Goal: Use online tool/utility: Use online tool/utility

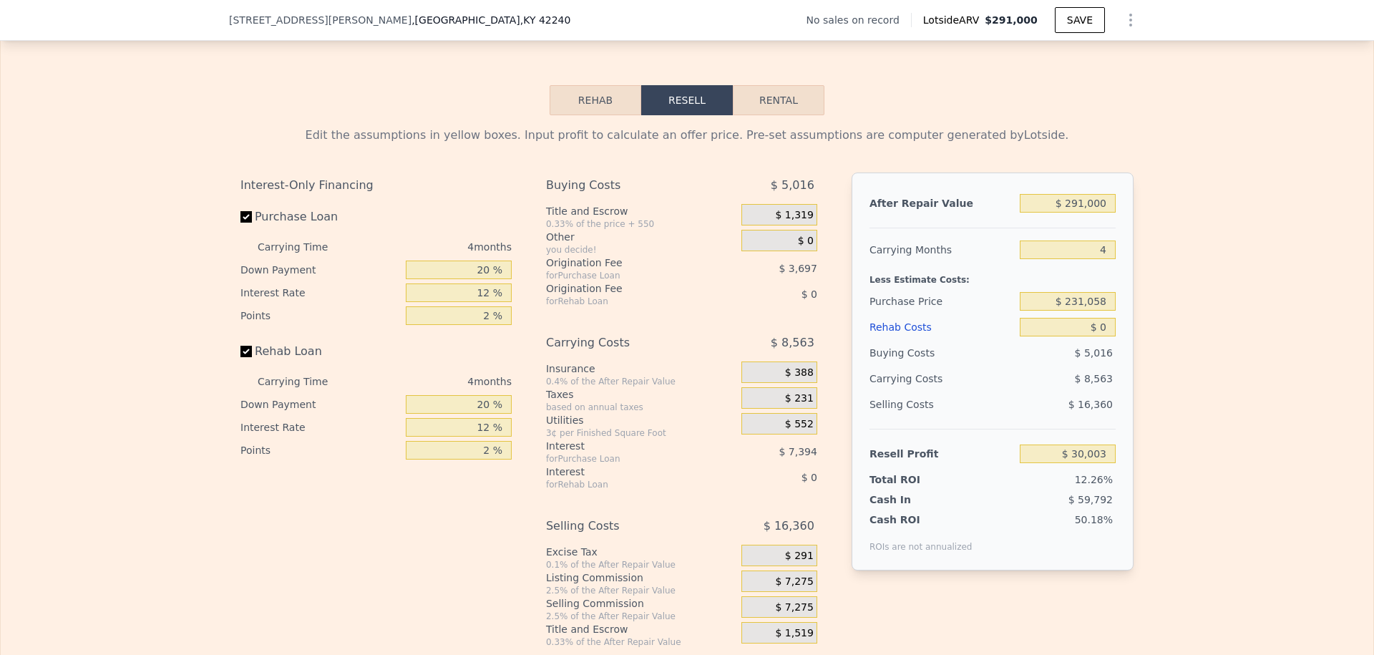
scroll to position [1938, 0]
click at [593, 100] on button "Rehab" at bounding box center [595, 98] width 92 height 30
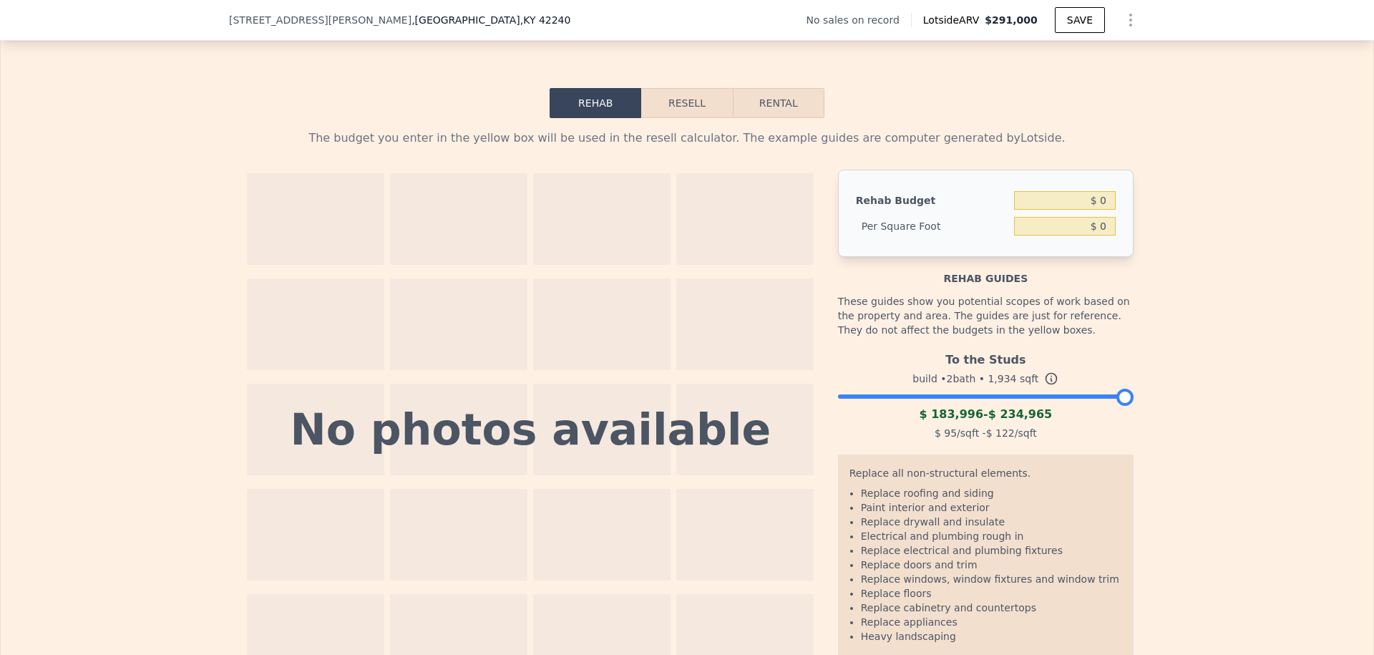
scroll to position [1932, 0]
drag, startPoint x: 1078, startPoint y: 202, endPoint x: 1140, endPoint y: 202, distance: 62.2
click at [1140, 202] on div "The budget you enter in the yellow box will be used in the resell calculator. T…" at bounding box center [687, 404] width 916 height 571
type input "$ 49,500"
type input "$ 25.59"
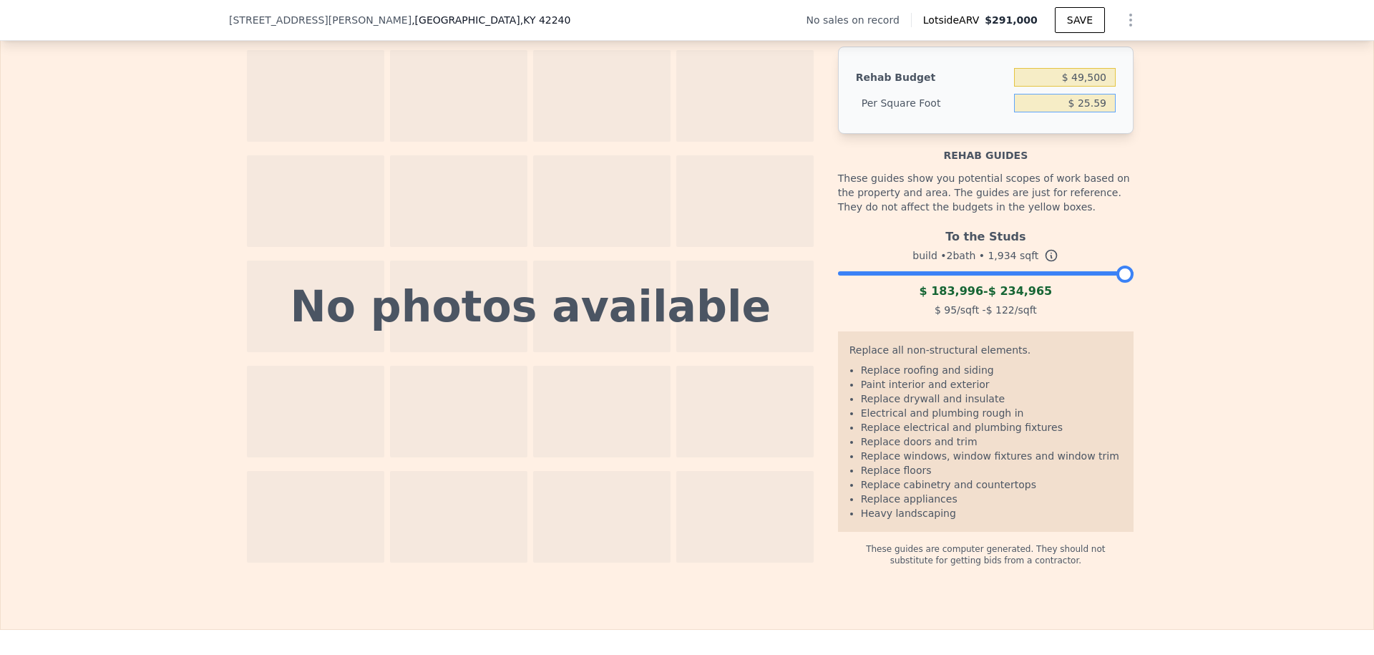
scroll to position [2082, 0]
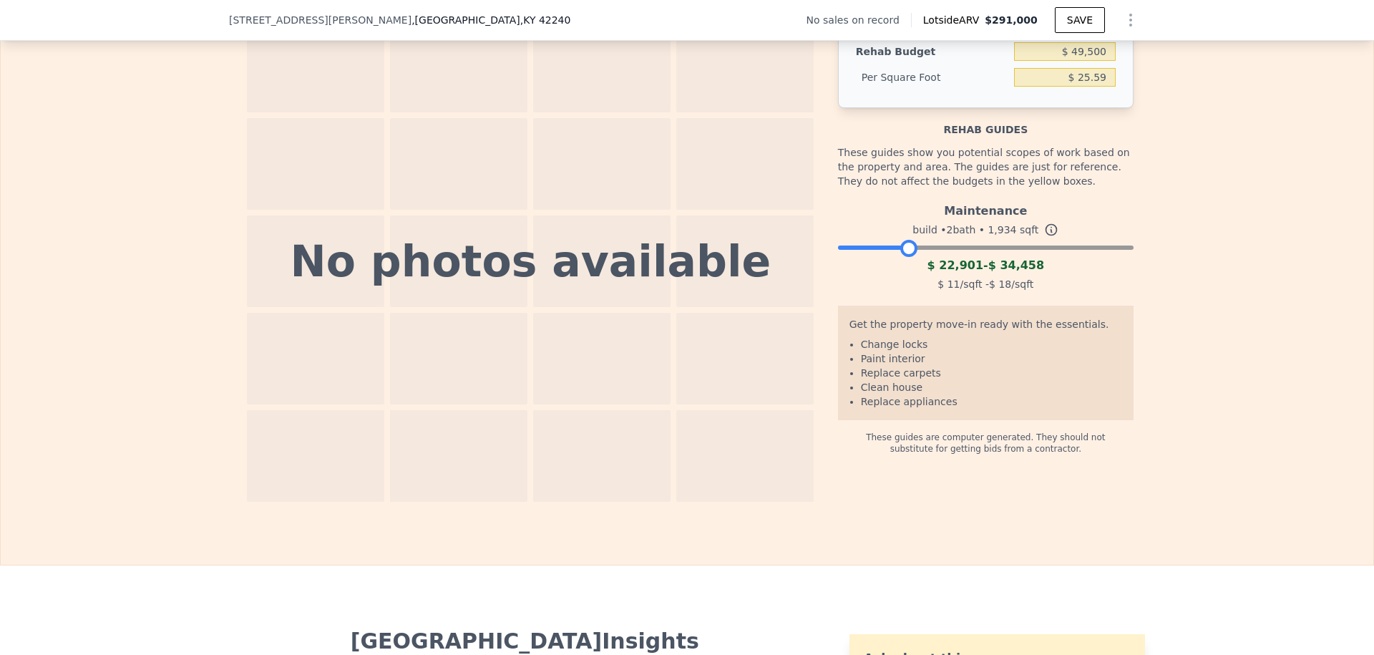
drag, startPoint x: 1122, startPoint y: 248, endPoint x: 905, endPoint y: 238, distance: 217.7
click at [905, 240] on div at bounding box center [908, 248] width 17 height 17
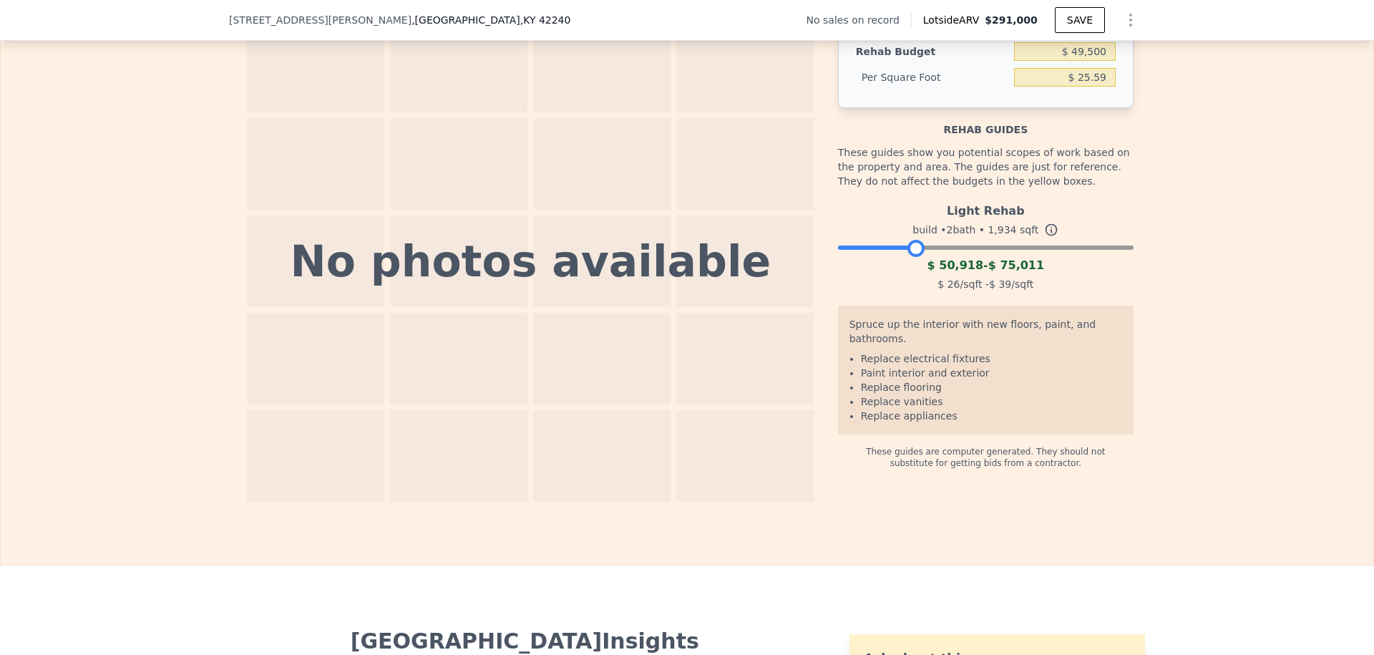
drag, startPoint x: 910, startPoint y: 248, endPoint x: 918, endPoint y: 248, distance: 7.9
click at [918, 248] on div at bounding box center [915, 248] width 17 height 17
type input "$ 0"
click at [934, 245] on div at bounding box center [985, 244] width 295 height 9
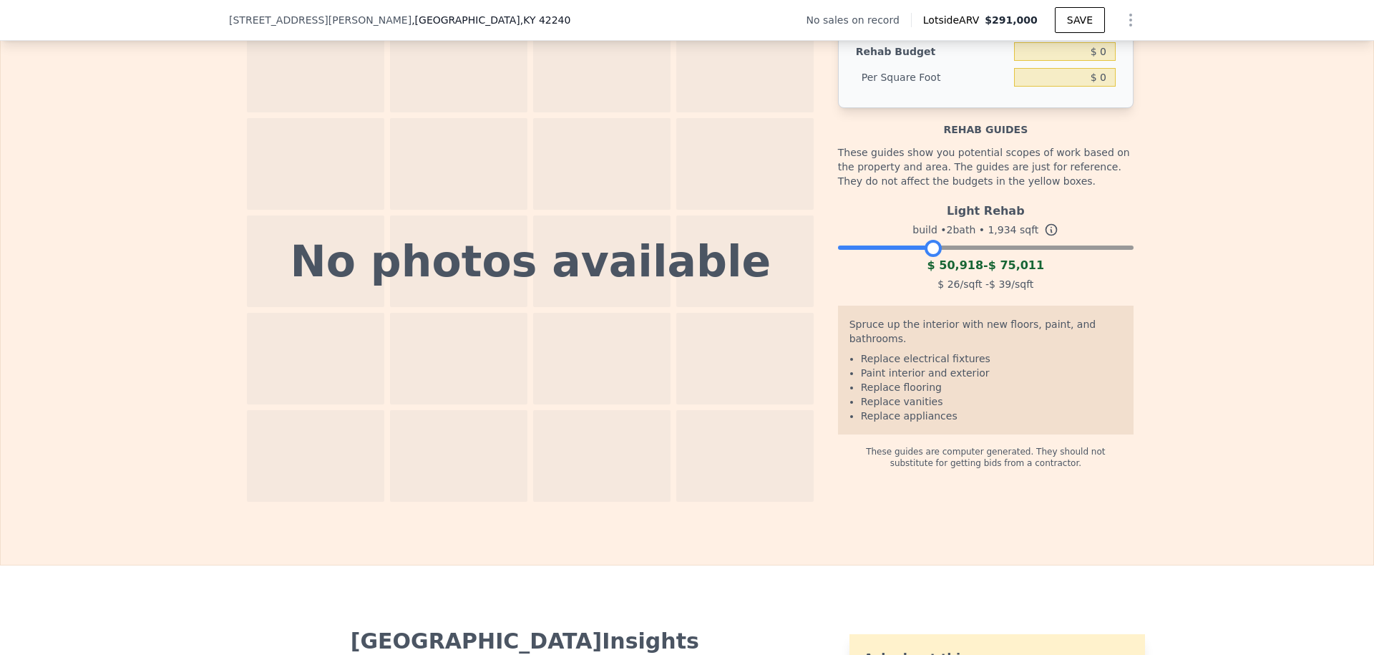
click at [949, 248] on div at bounding box center [985, 244] width 295 height 9
click at [962, 244] on div at bounding box center [985, 244] width 295 height 9
click at [975, 247] on div at bounding box center [985, 244] width 295 height 9
click at [987, 248] on div at bounding box center [985, 244] width 295 height 9
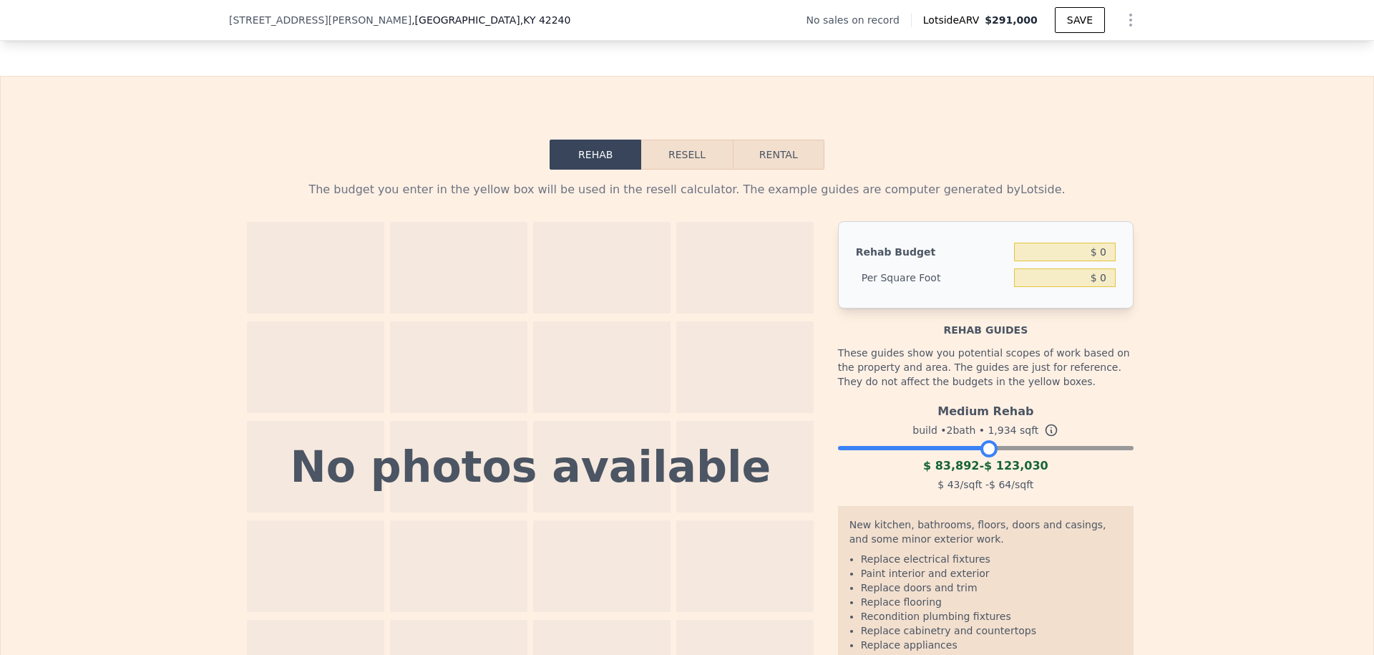
scroll to position [1880, 0]
click at [679, 153] on button "Resell" at bounding box center [686, 156] width 91 height 30
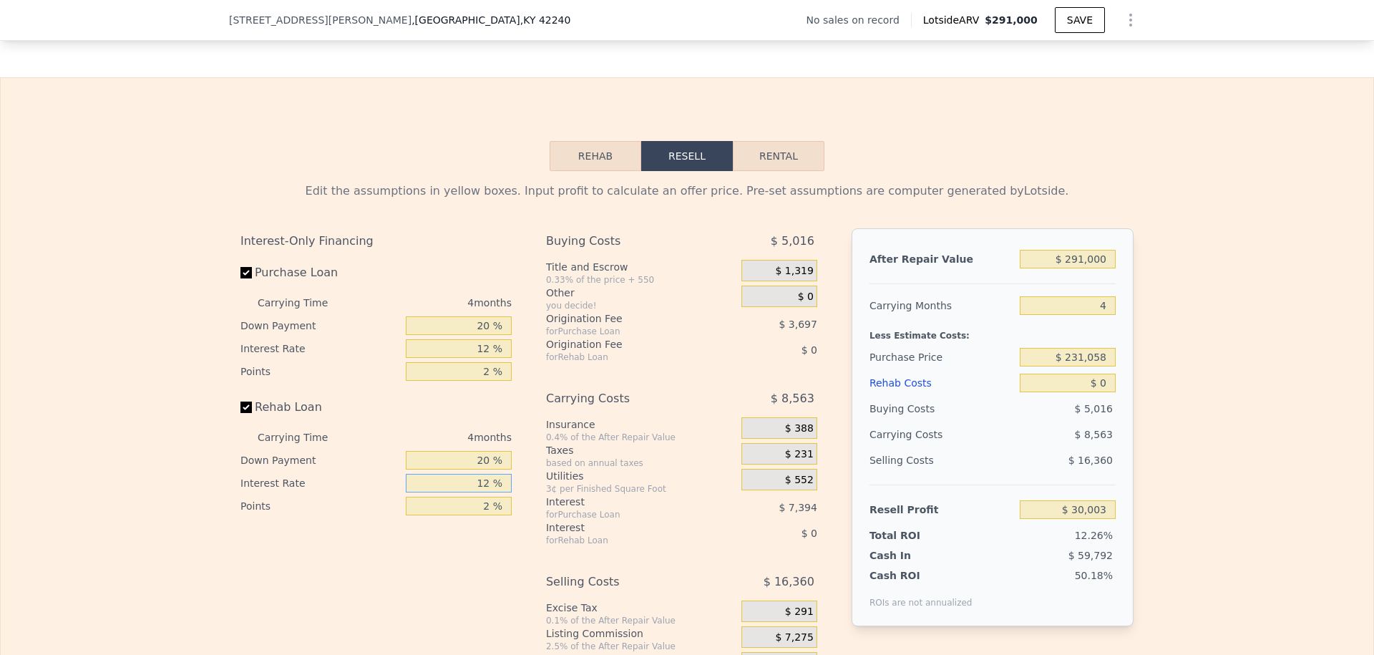
click at [489, 483] on input "12 %" at bounding box center [459, 483] width 106 height 19
type input "15 %"
click at [492, 507] on input "2 %" at bounding box center [459, 505] width 106 height 19
type input "2 %"
type input "5 %"
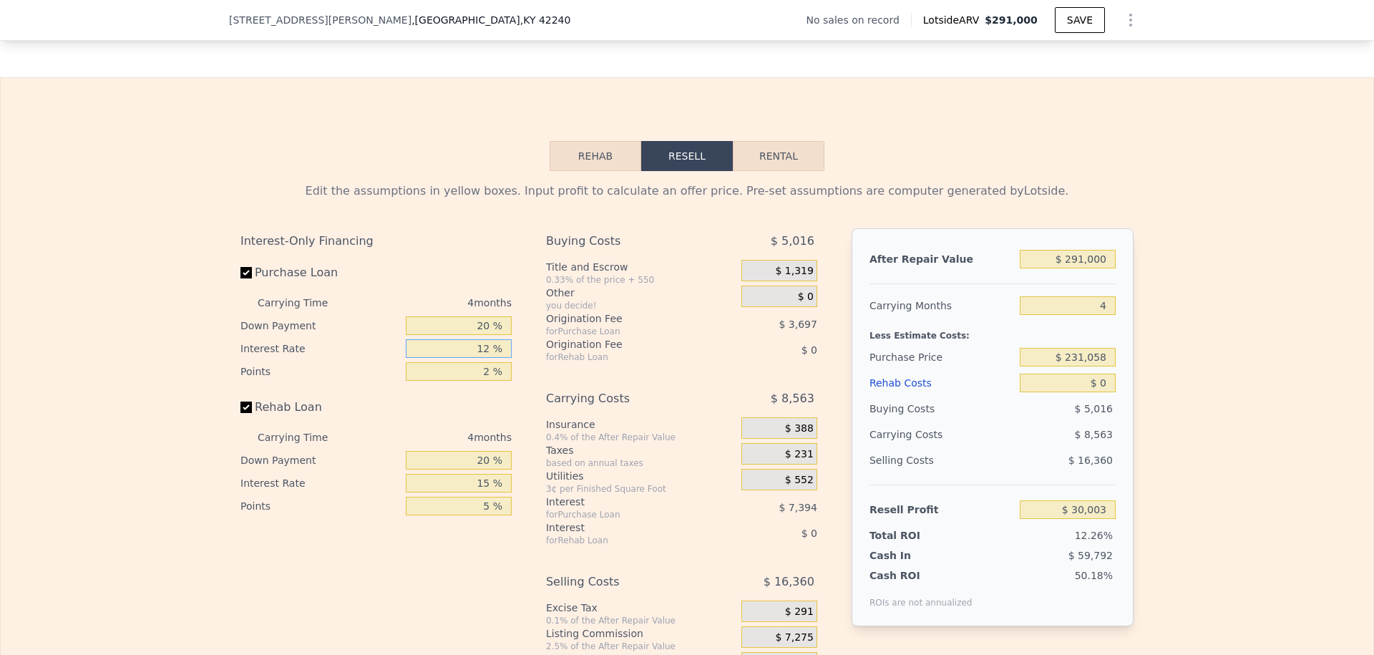
click at [489, 348] on input "12 %" at bounding box center [459, 348] width 106 height 19
type input "1 %"
type input "$ 36,779"
type input "15 %"
type input "$ 28,151"
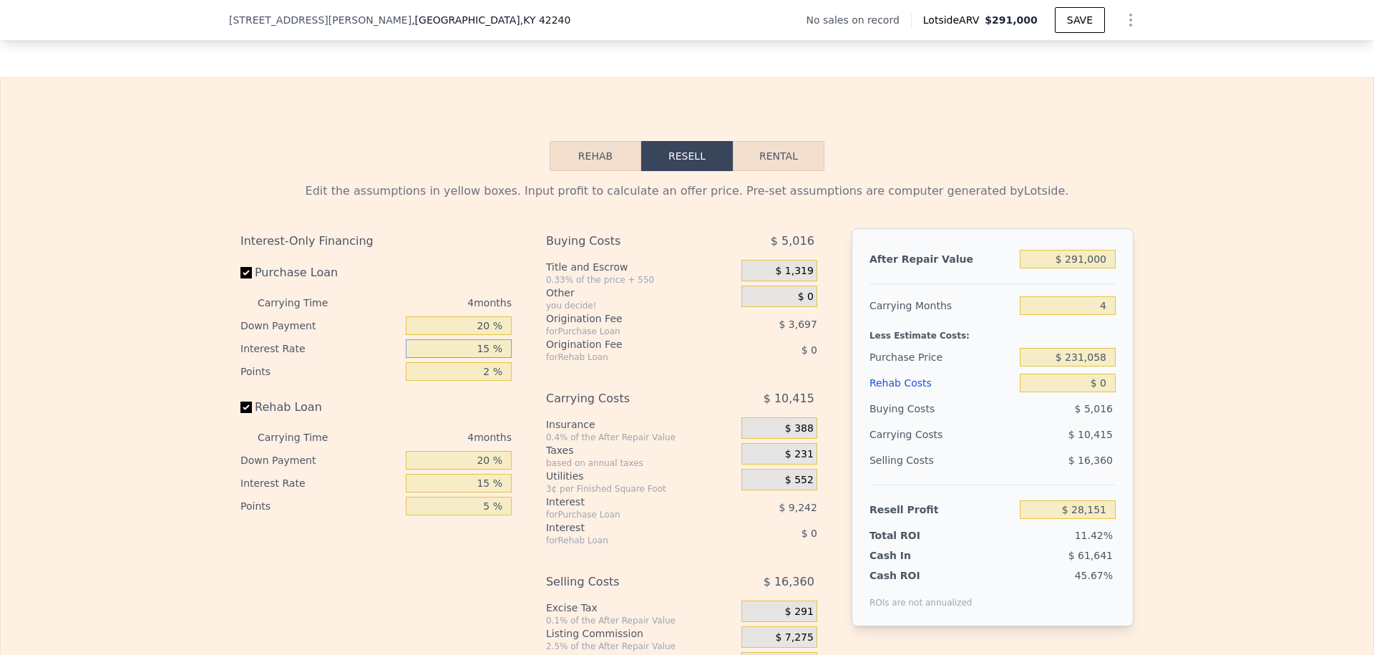
type input "15 %"
click at [491, 372] on input "2 %" at bounding box center [459, 371] width 106 height 19
type input "5 %"
type input "$ 22,606"
drag, startPoint x: 1055, startPoint y: 359, endPoint x: 1125, endPoint y: 360, distance: 69.4
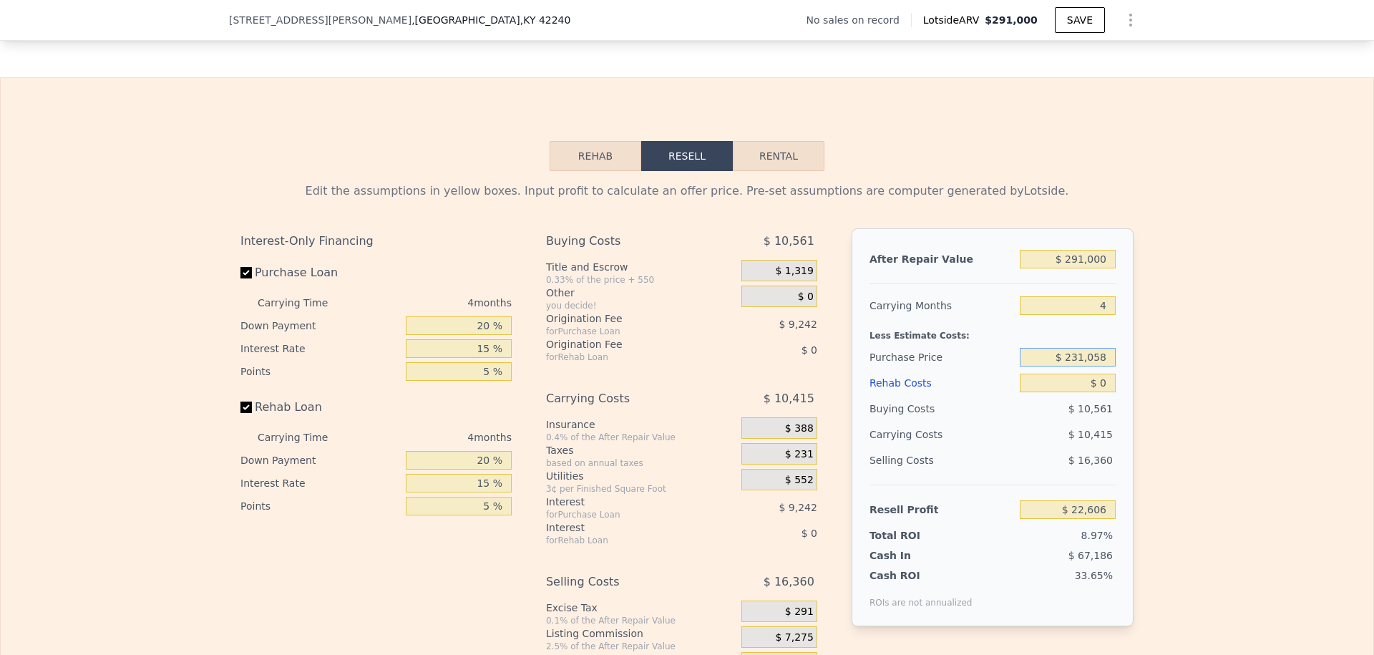
click at [1125, 361] on div "After Repair Value $ 291,000 Carrying Months 4 Less Estimate Costs: Purchase Pr…" at bounding box center [992, 427] width 282 height 398
type input "$ 135,000"
type input "$ 126,669"
type input "$ 49"
type input "$ 126,618"
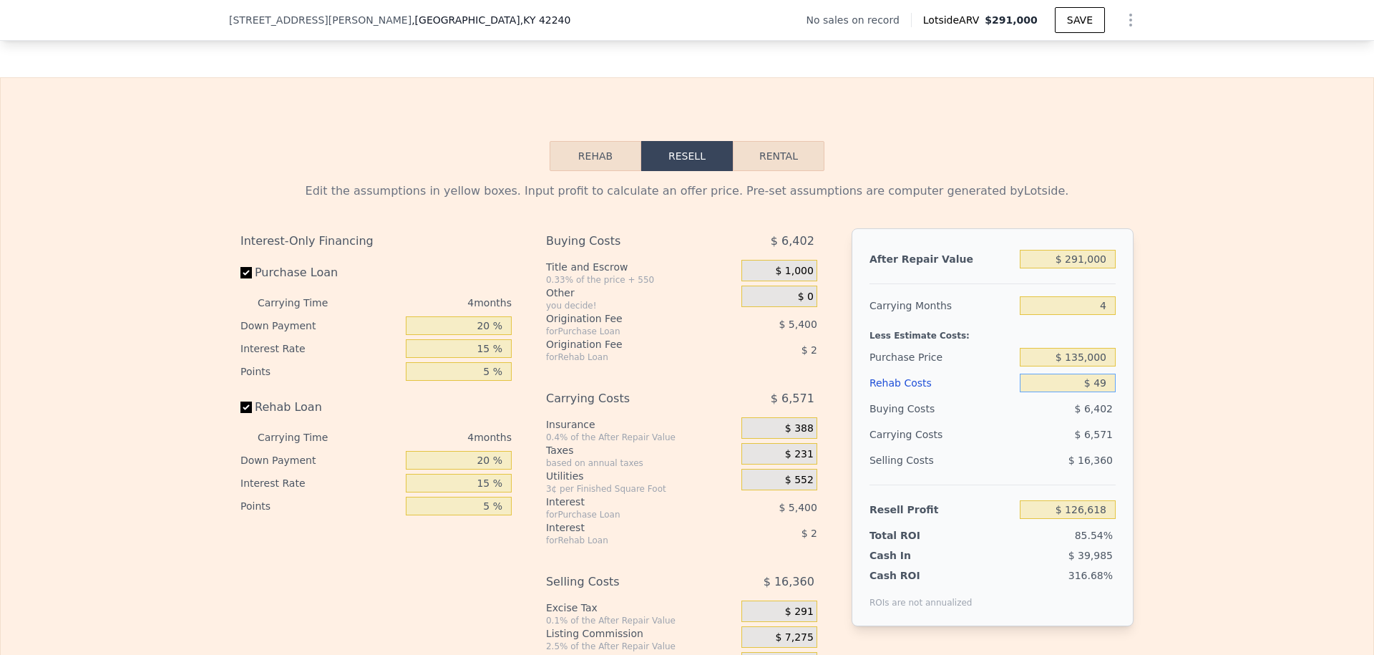
type input "$ 495"
type input "$ 126,134"
type input "$ 4,950"
type input "$ 121,325"
type input "$ 49,500"
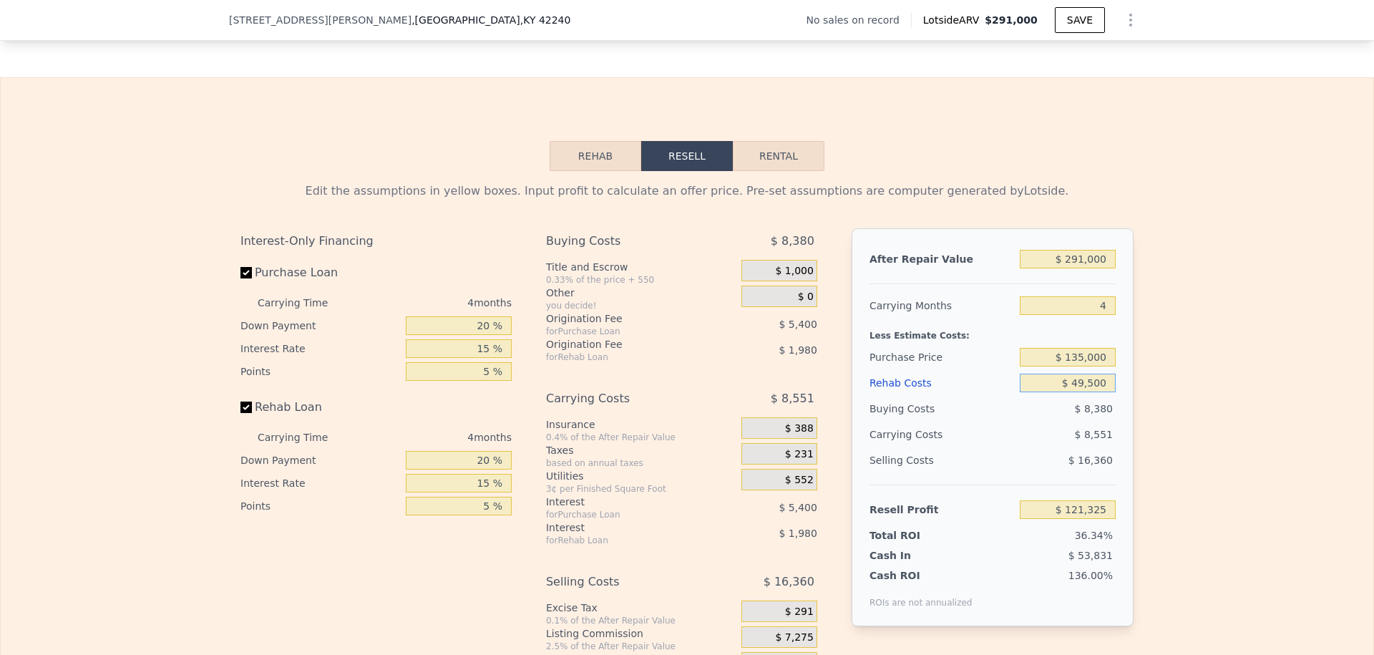
type input "$ 73,209"
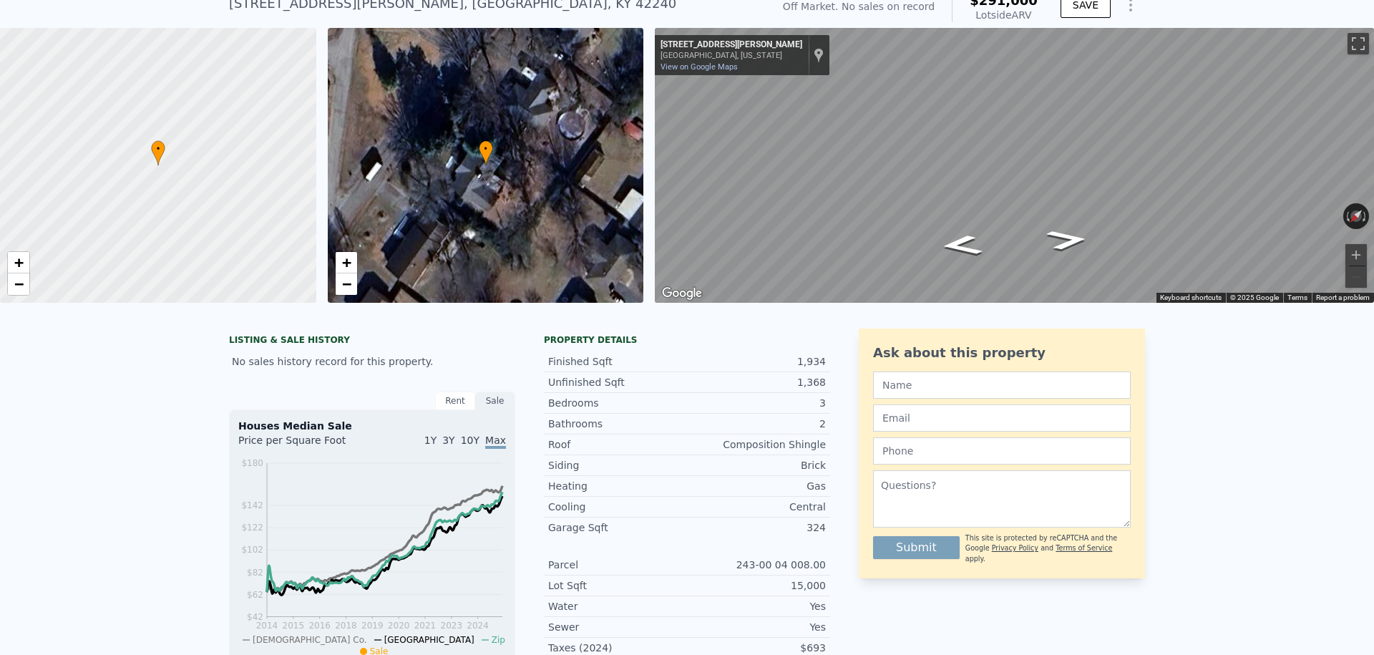
scroll to position [60, 0]
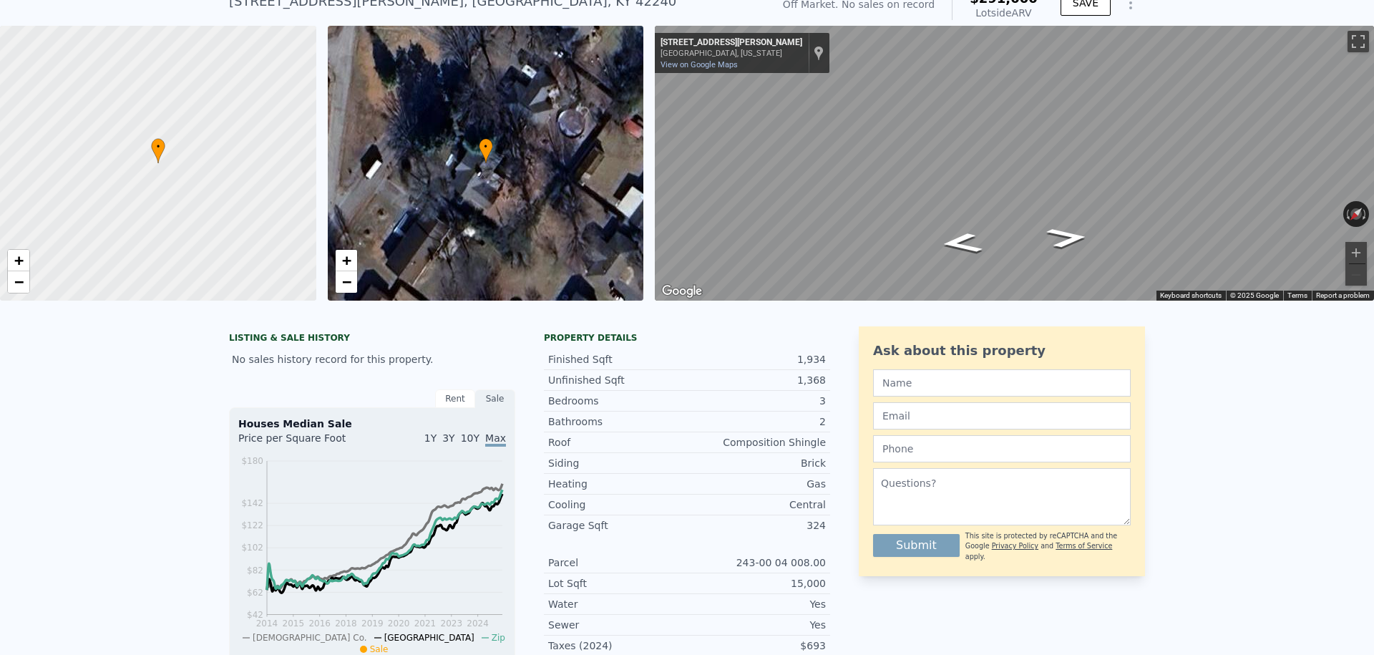
click at [449, 397] on div "Rent" at bounding box center [455, 398] width 40 height 19
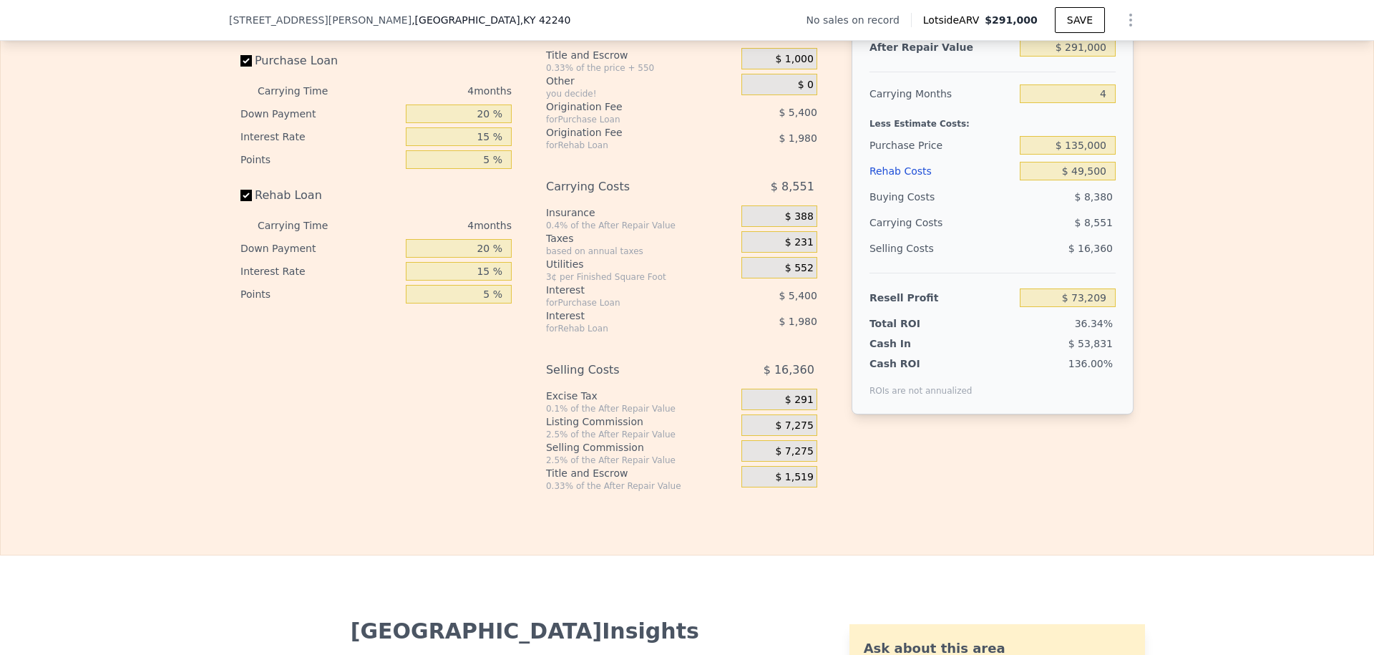
scroll to position [2093, 0]
type input "$ 0"
type input "$ 30,003"
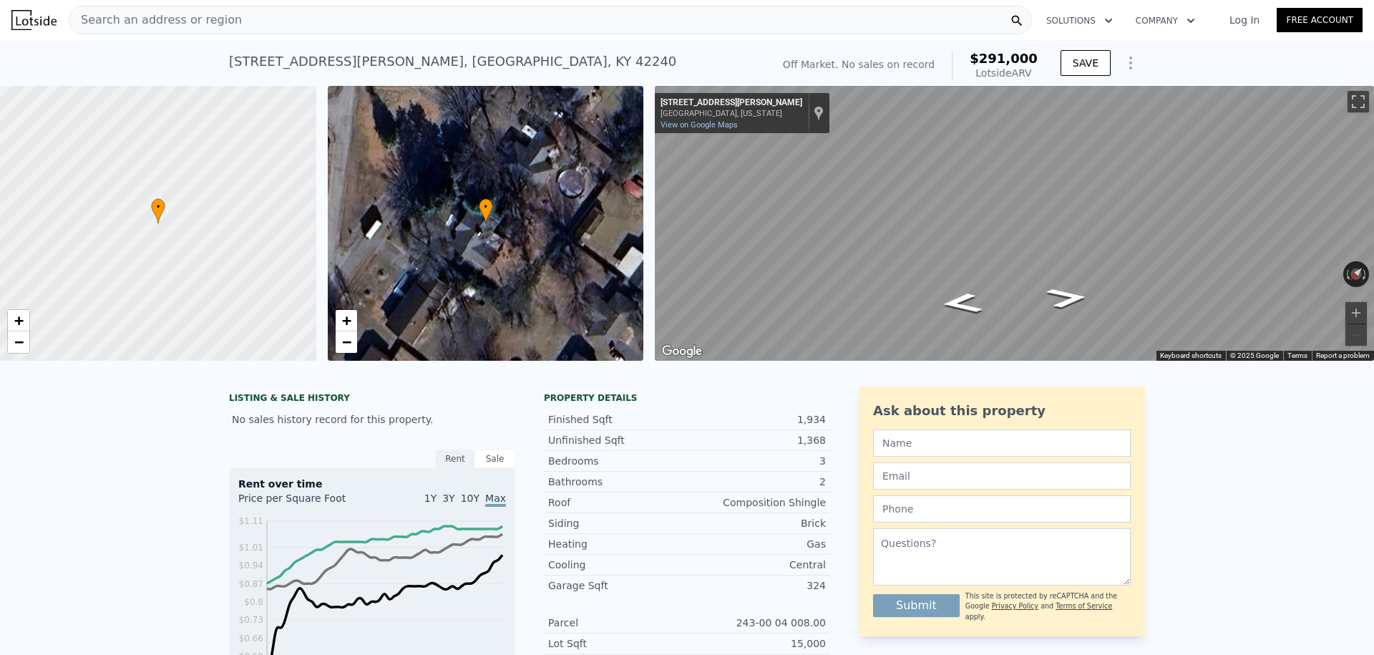
scroll to position [0, 0]
click at [1068, 18] on button "Solutions" at bounding box center [1078, 21] width 89 height 26
click at [1097, 101] on link "Wholesaler Solutions" at bounding box center [1114, 107] width 160 height 26
